Goal: Navigation & Orientation: Find specific page/section

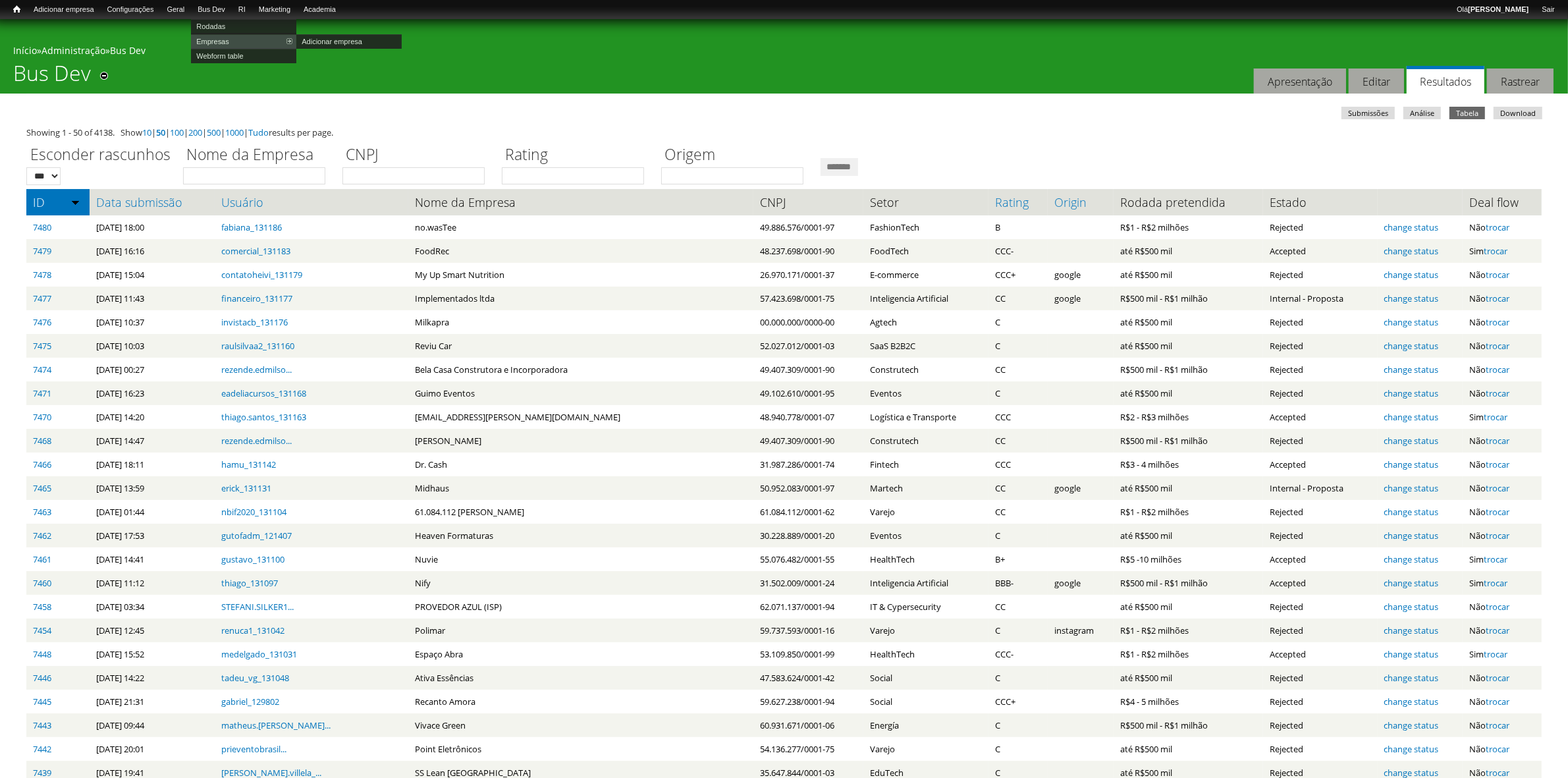
click at [235, 41] on link "Empresas" at bounding box center [244, 41] width 105 height 14
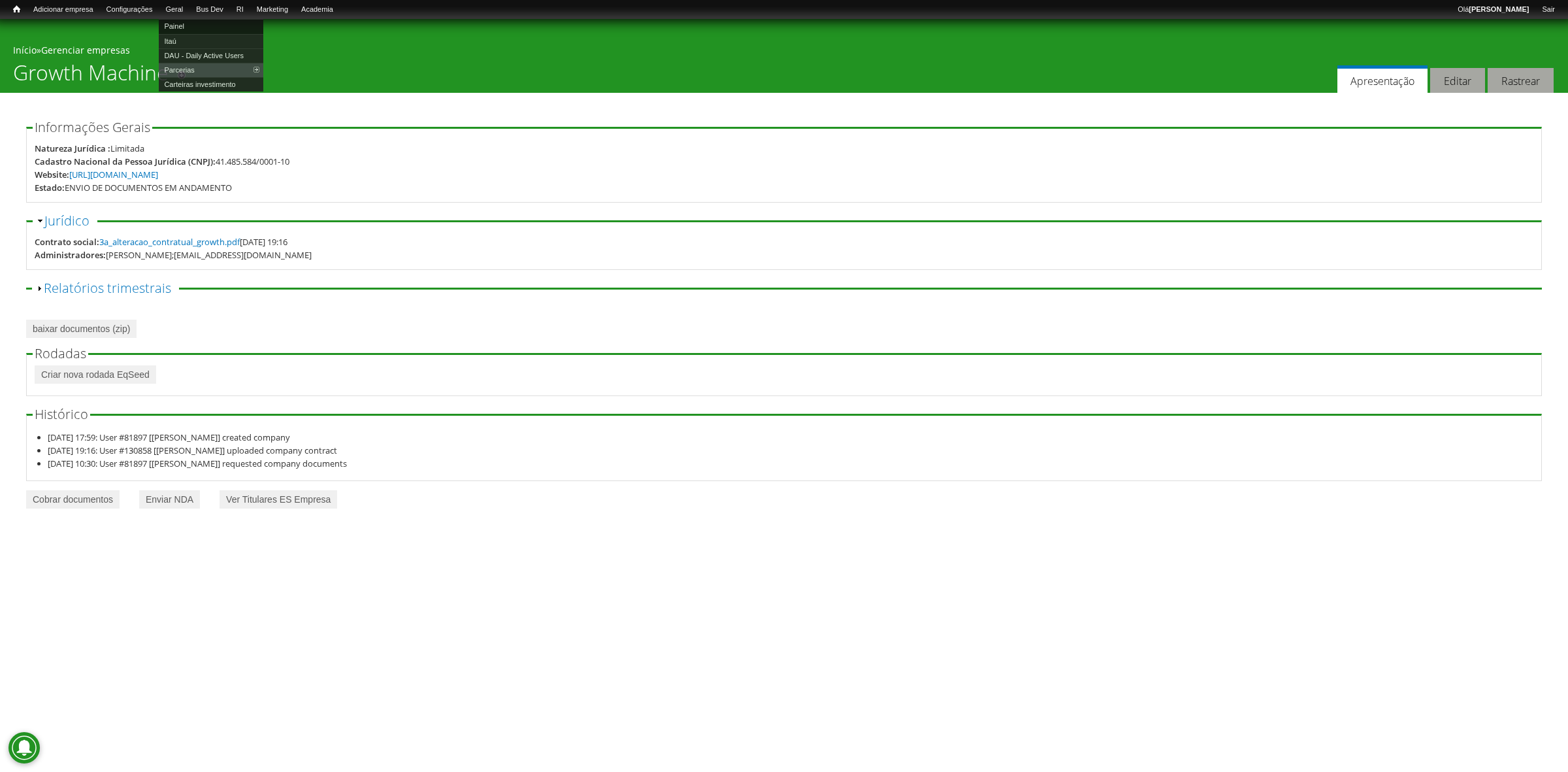
click at [195, 23] on link "Painel" at bounding box center [211, 26] width 104 height 14
